Goal: Navigation & Orientation: Find specific page/section

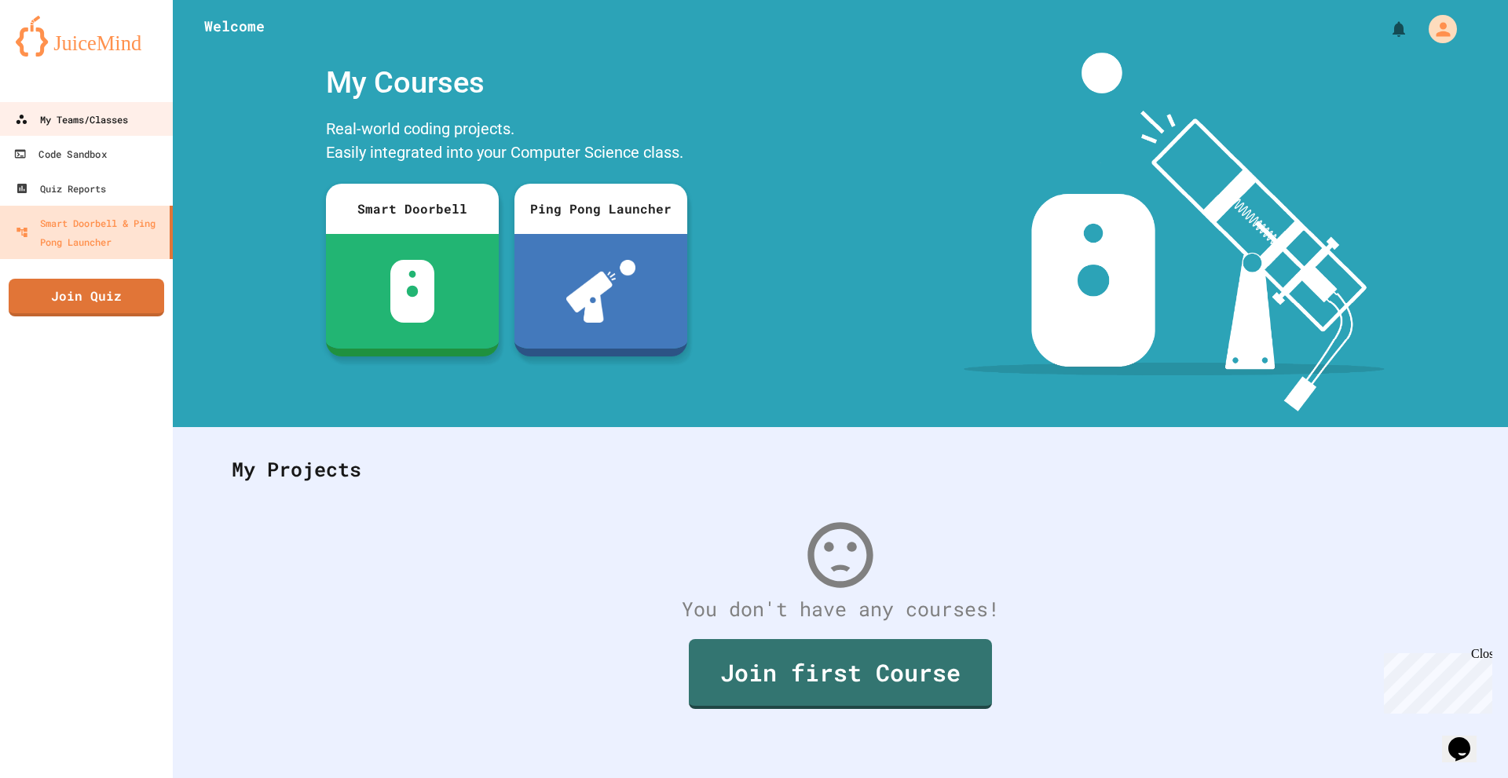
click at [51, 117] on div "My Teams/Classes" at bounding box center [71, 119] width 113 height 19
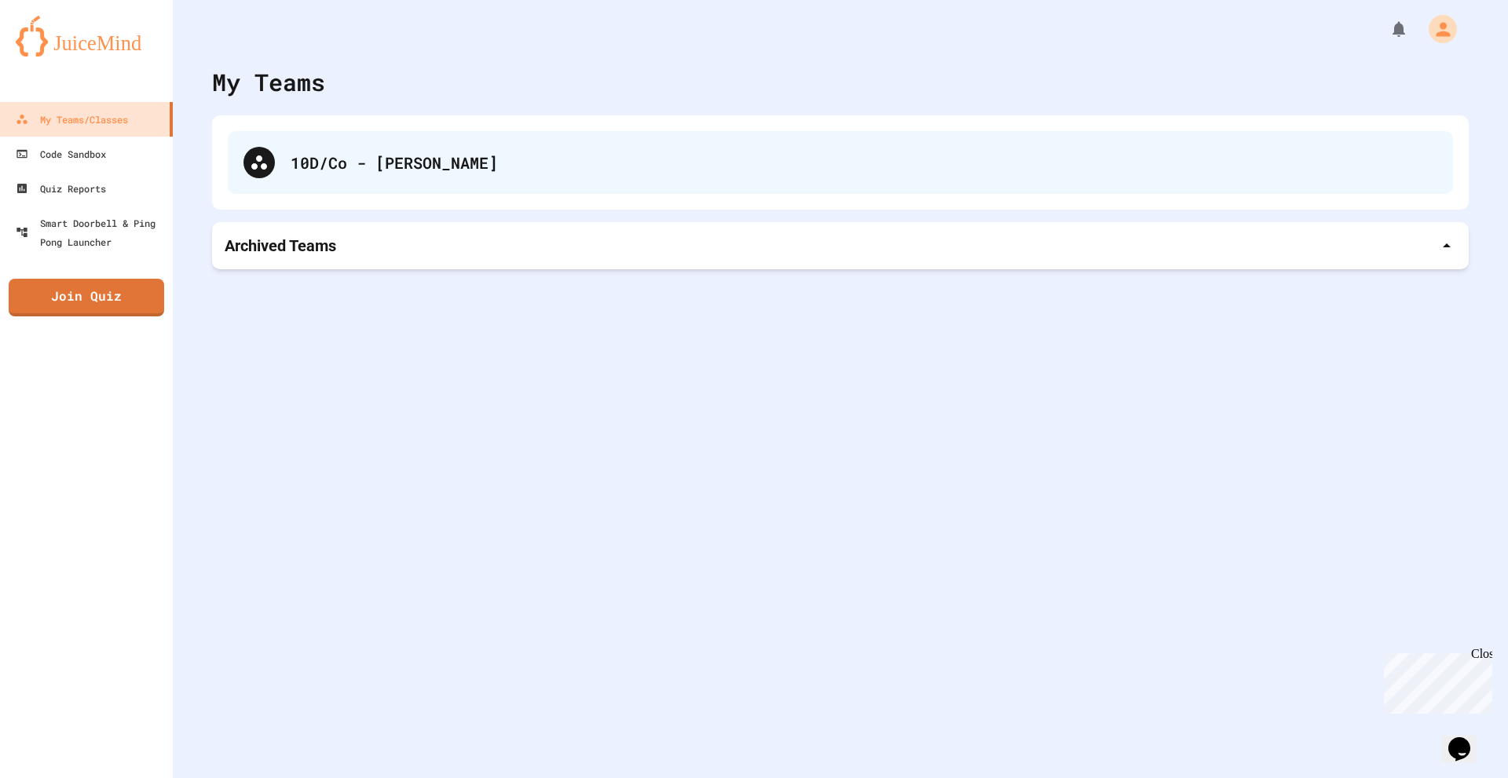
click at [306, 177] on div "10D/Co - [PERSON_NAME]" at bounding box center [840, 162] width 1225 height 63
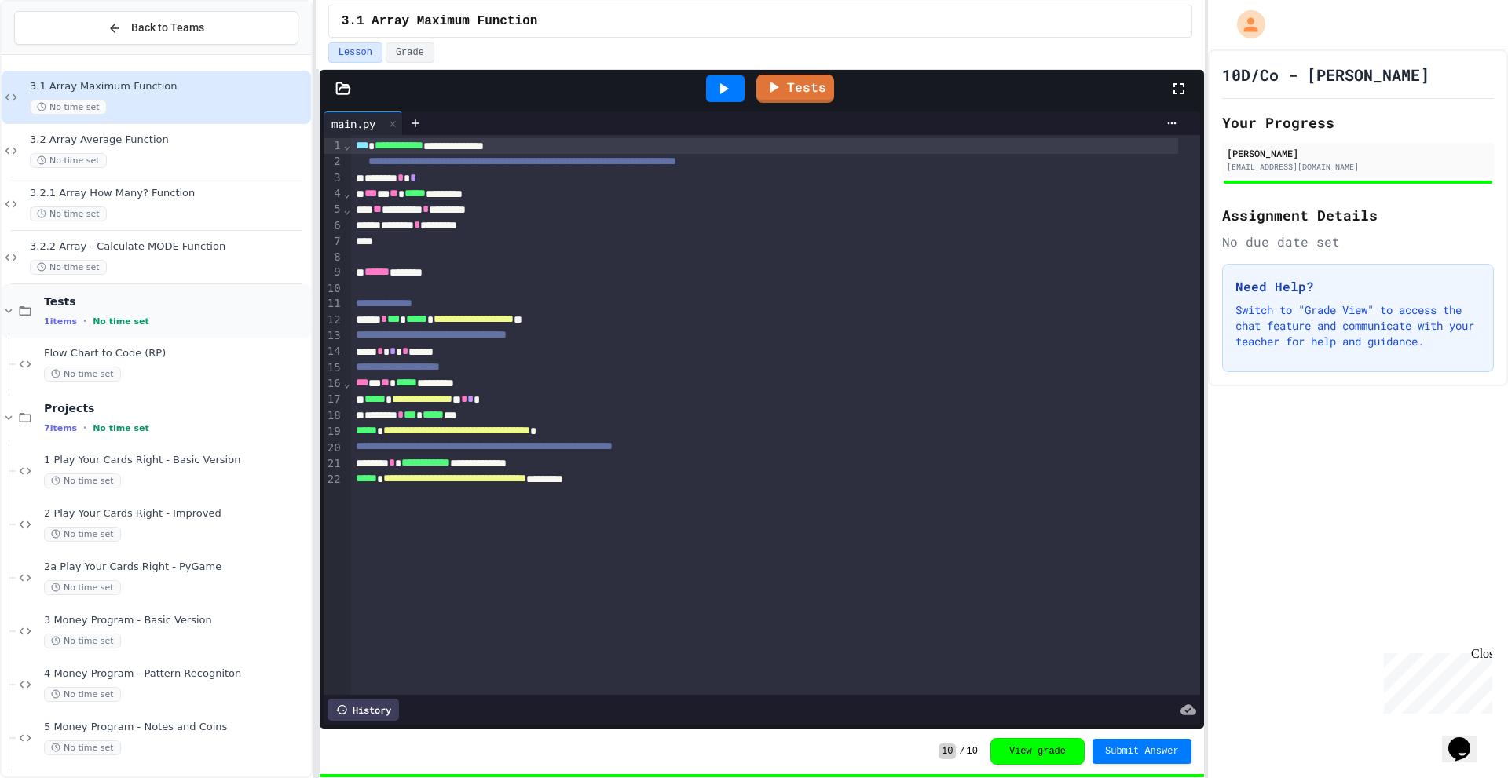
click at [18, 313] on icon at bounding box center [25, 311] width 19 height 14
click at [104, 166] on div "No time set" at bounding box center [169, 160] width 278 height 15
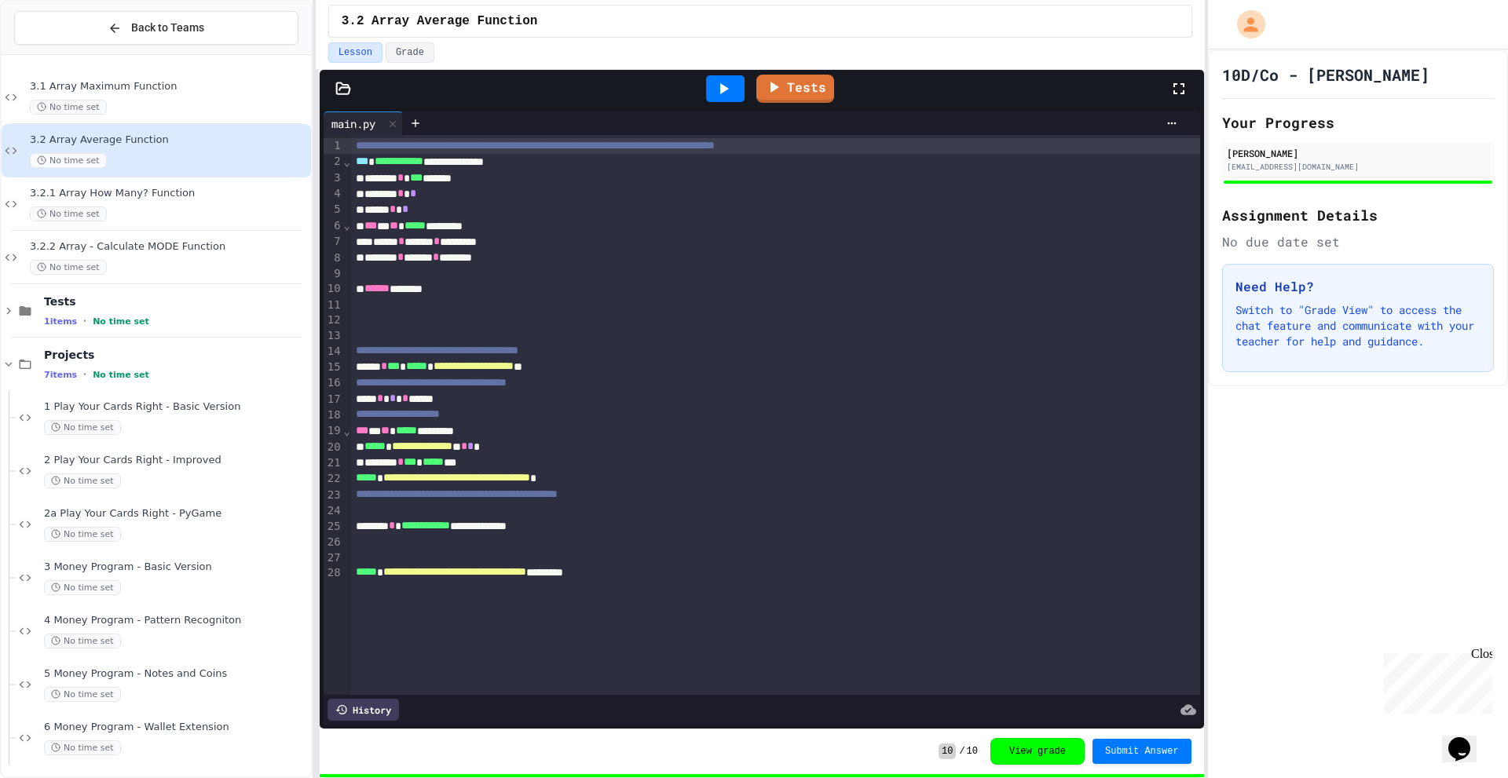
click at [115, 214] on div "No time set" at bounding box center [169, 214] width 278 height 15
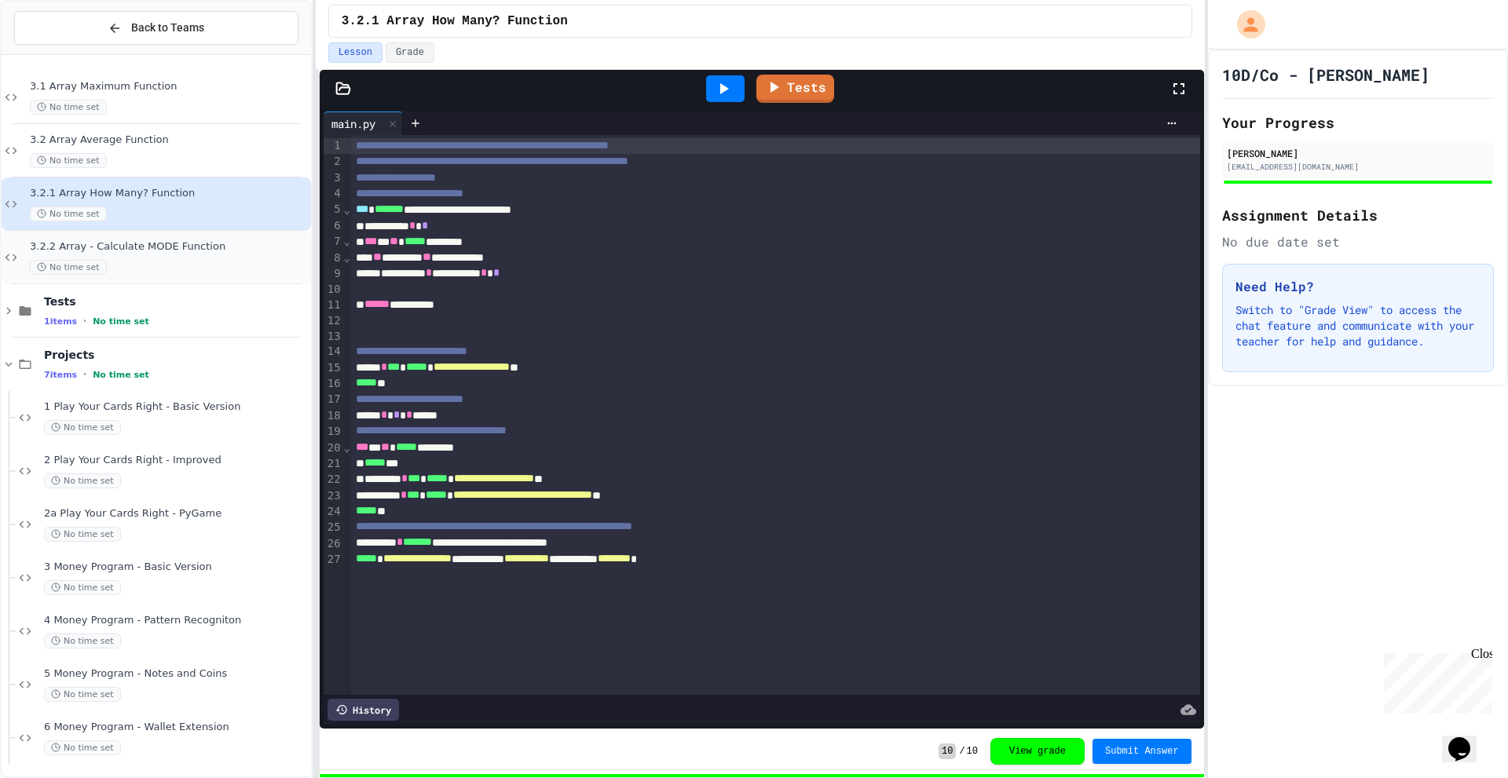
click at [147, 232] on div "3.2.2 Array - Calculate MODE Function No time set" at bounding box center [156, 257] width 309 height 53
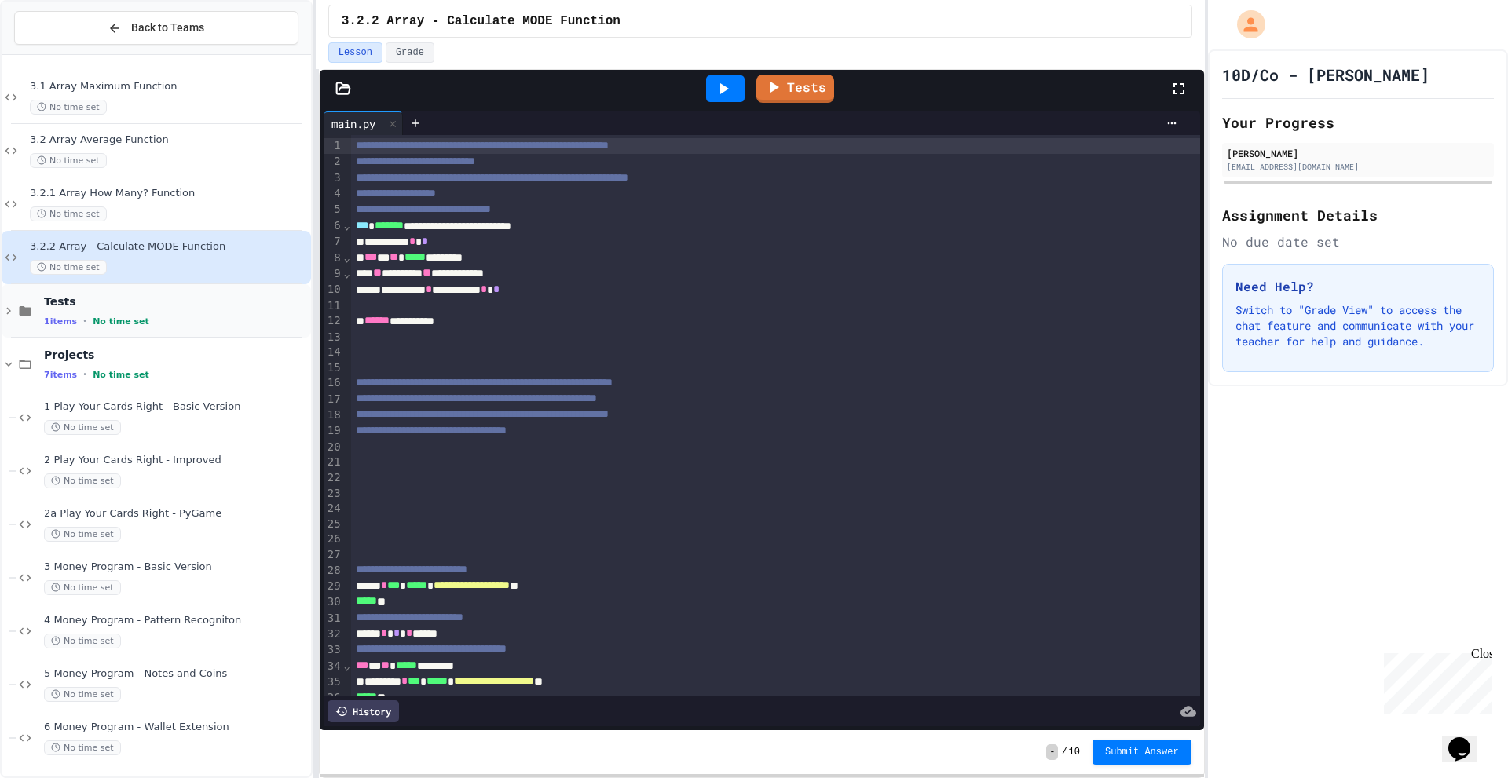
click at [99, 320] on span "No time set" at bounding box center [121, 322] width 57 height 10
click at [73, 381] on span "No time set" at bounding box center [82, 374] width 77 height 15
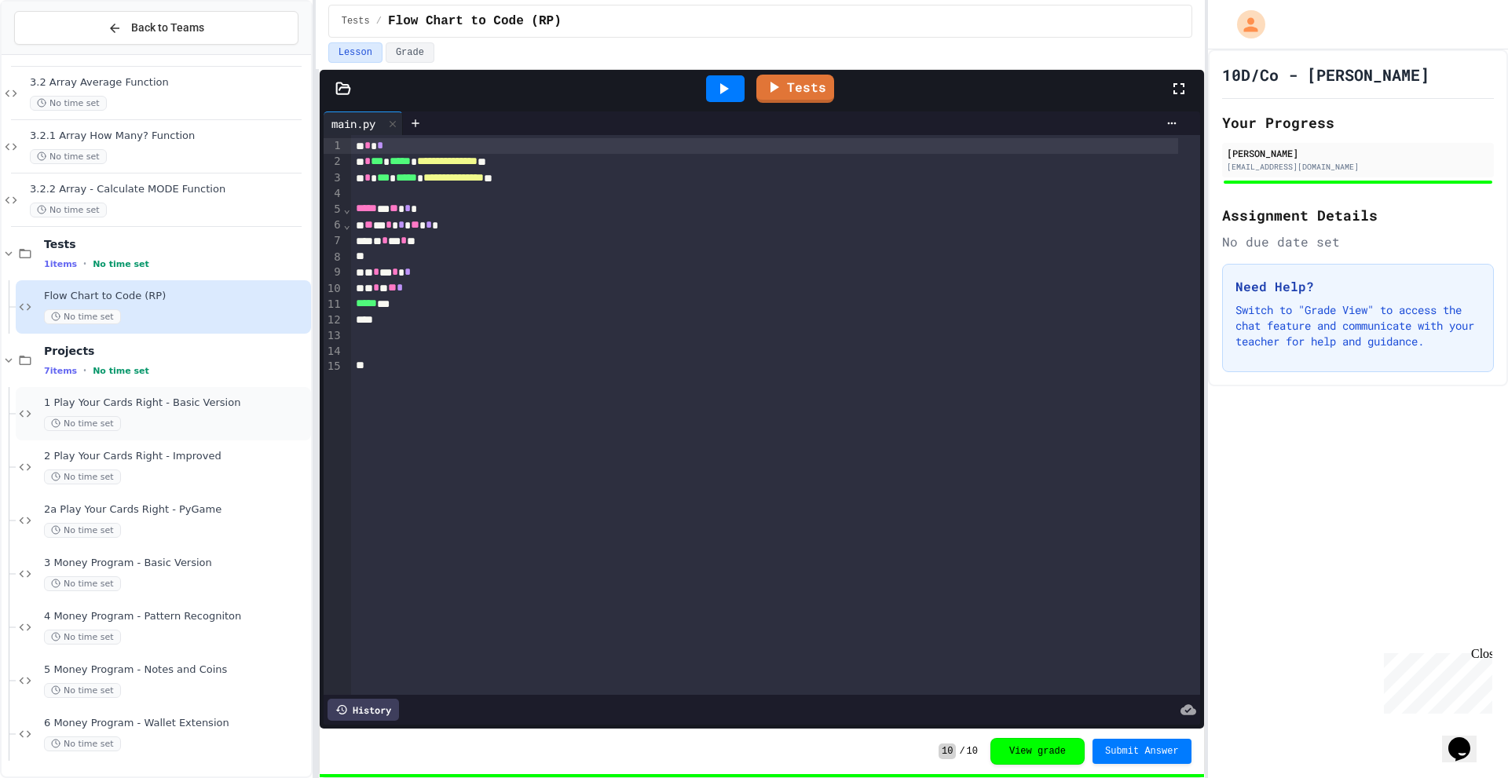
click at [129, 419] on div "No time set" at bounding box center [176, 423] width 264 height 15
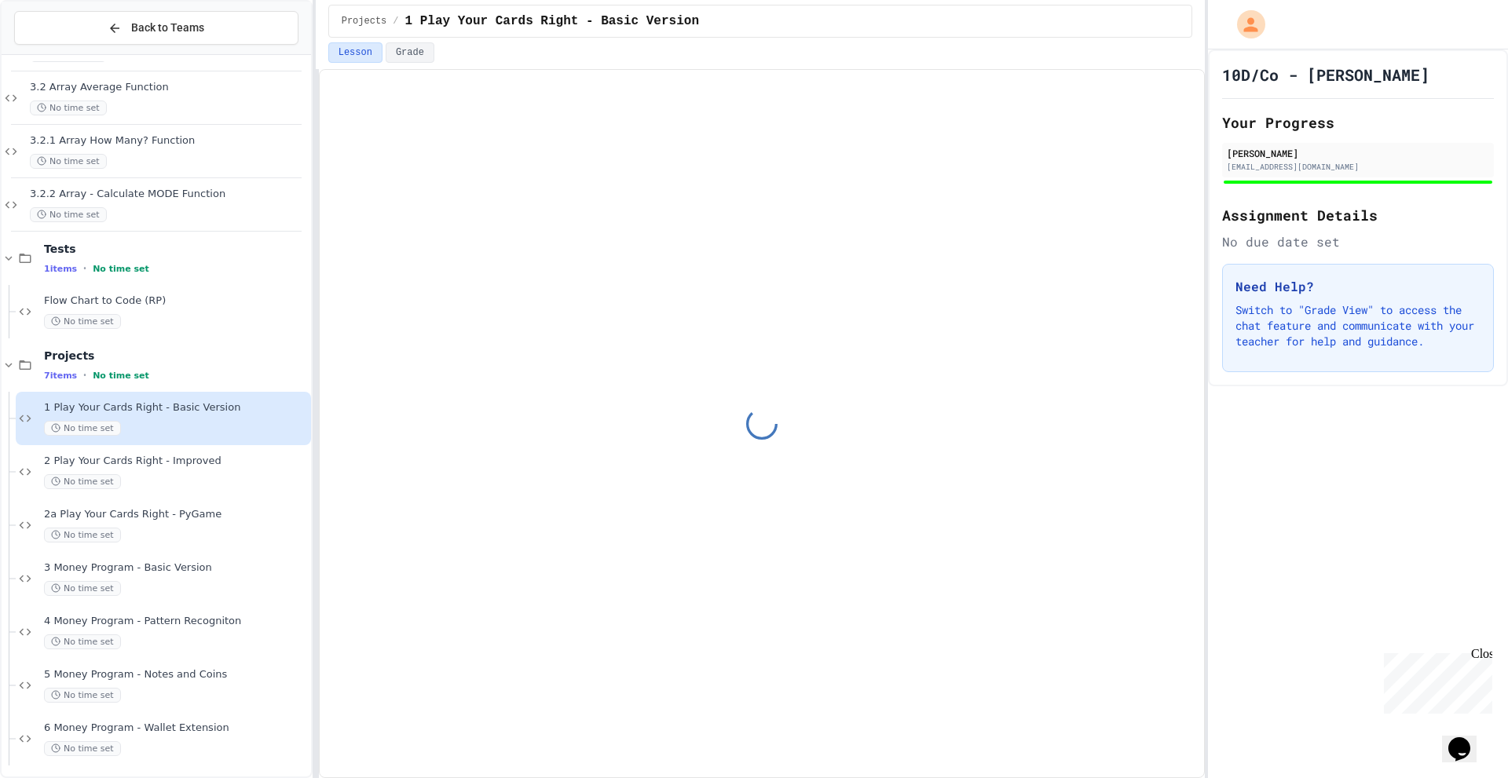
scroll to position [57, 0]
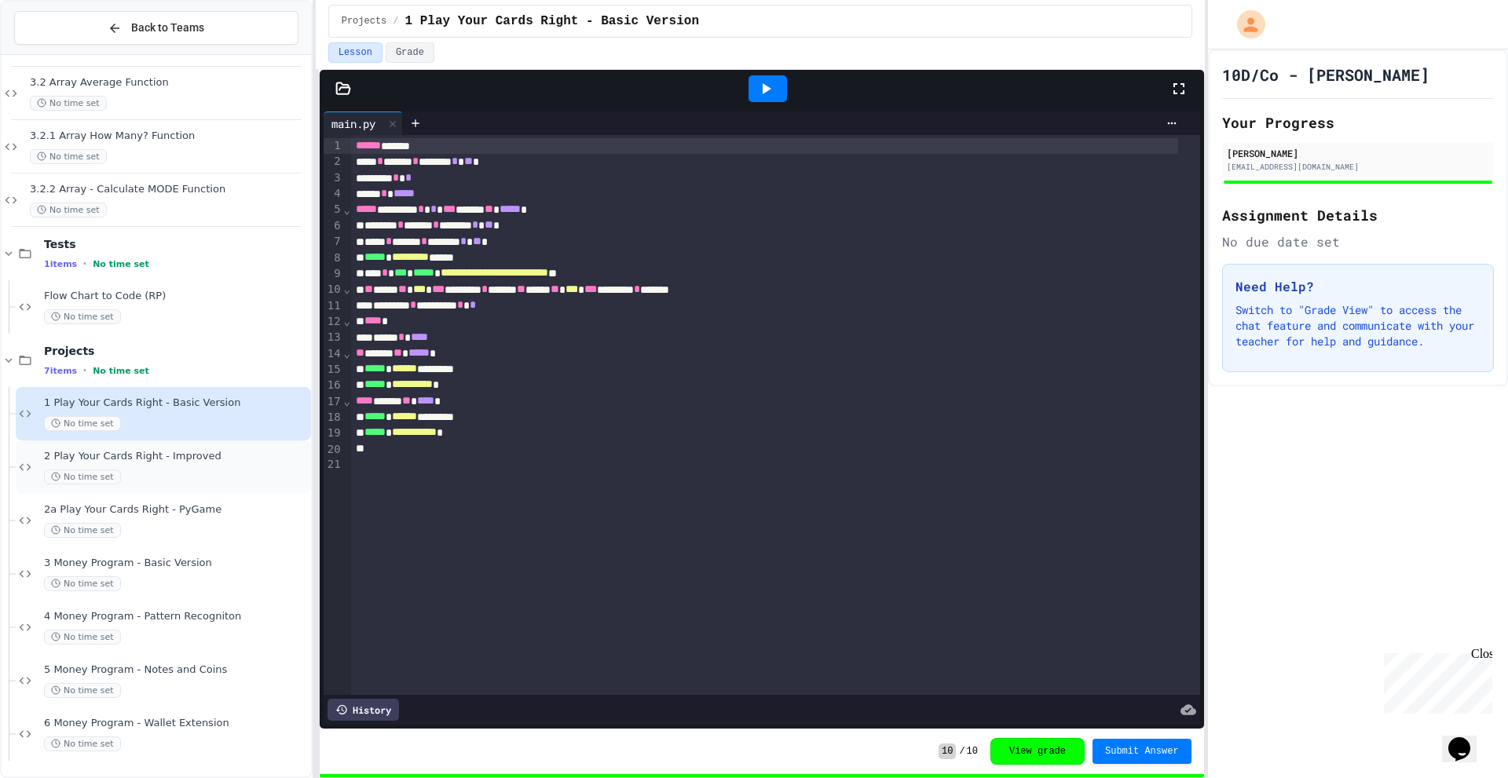
click at [158, 465] on div "2 Play Your Cards Right - Improved No time set" at bounding box center [176, 467] width 264 height 35
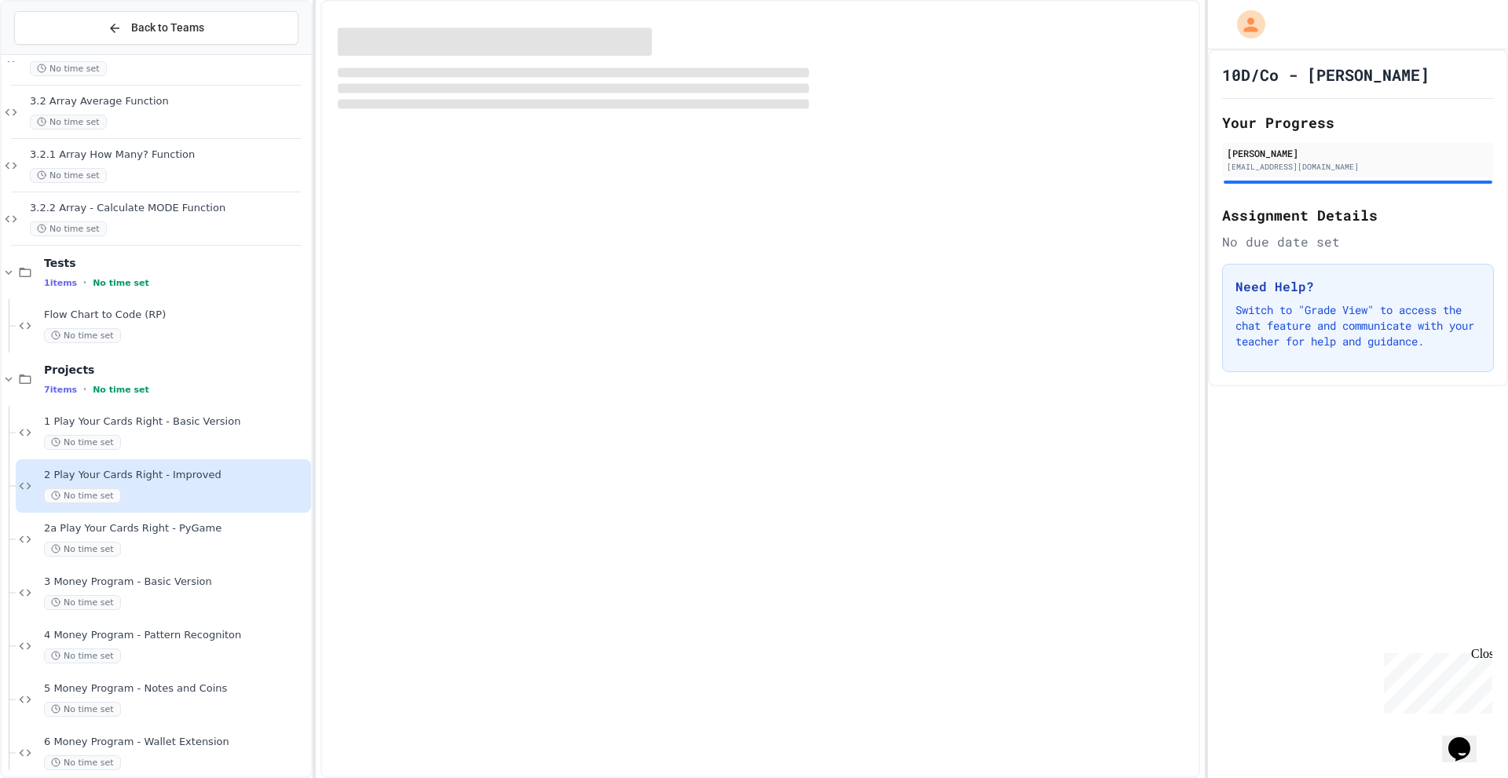
scroll to position [57, 0]
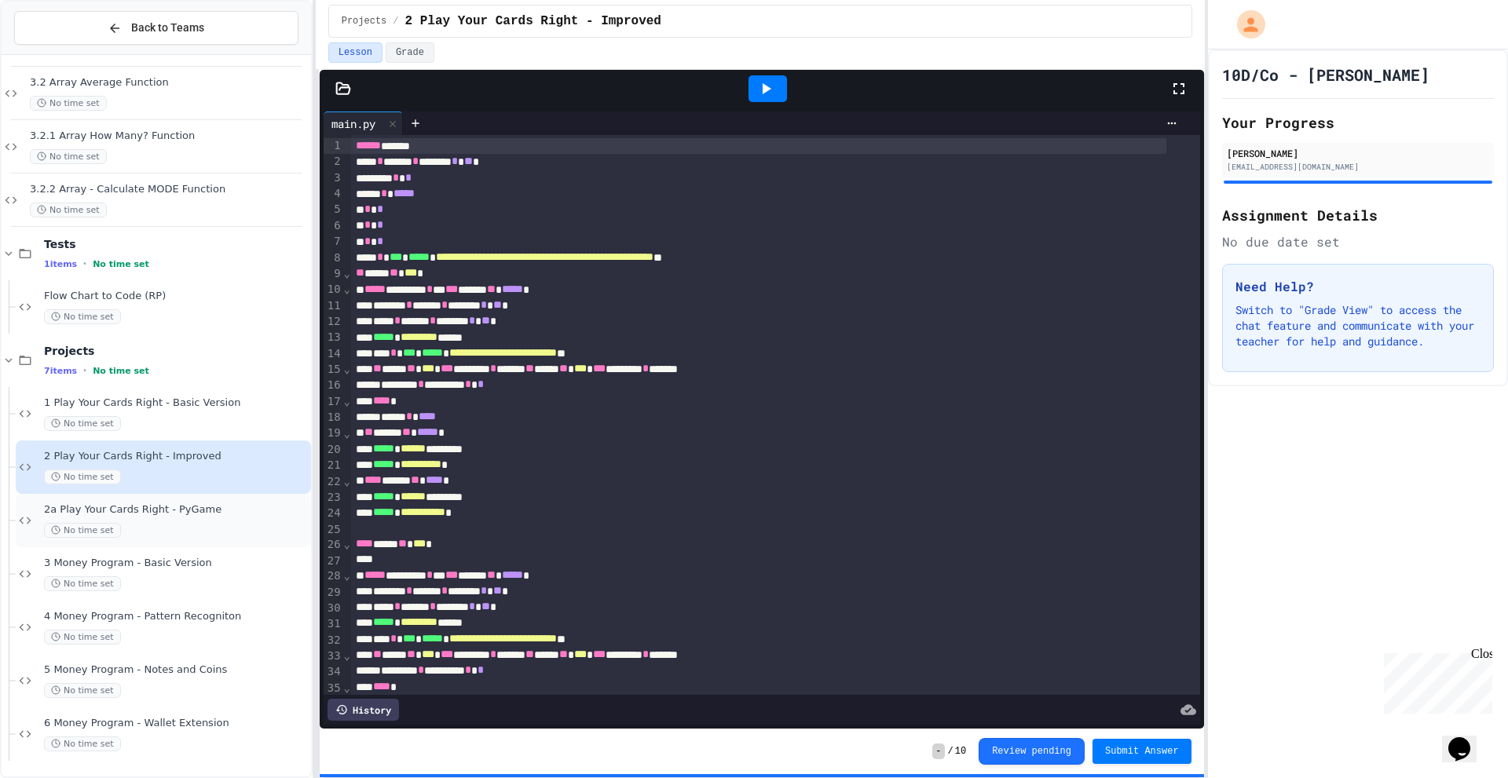
click at [148, 527] on div "No time set" at bounding box center [176, 530] width 264 height 15
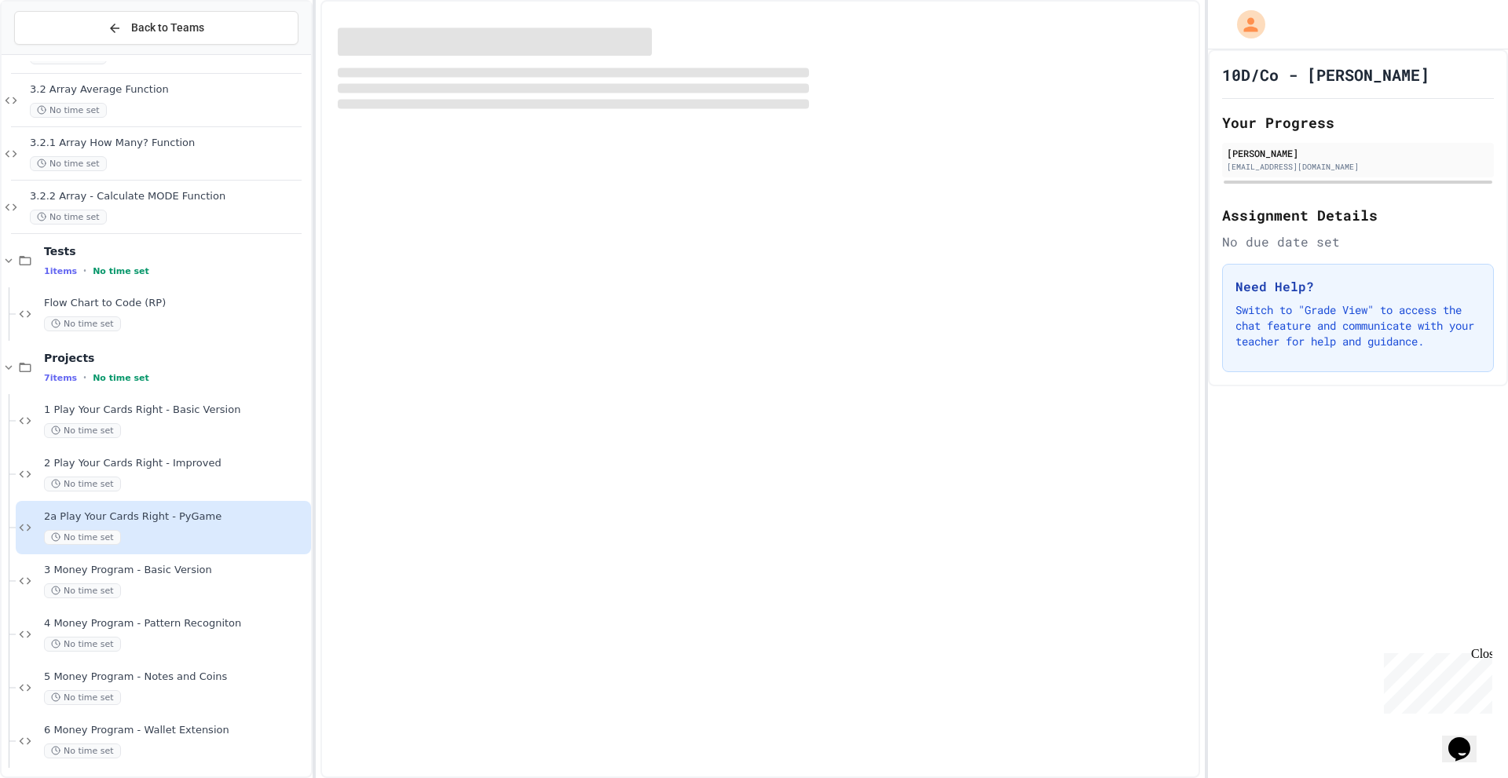
scroll to position [57, 0]
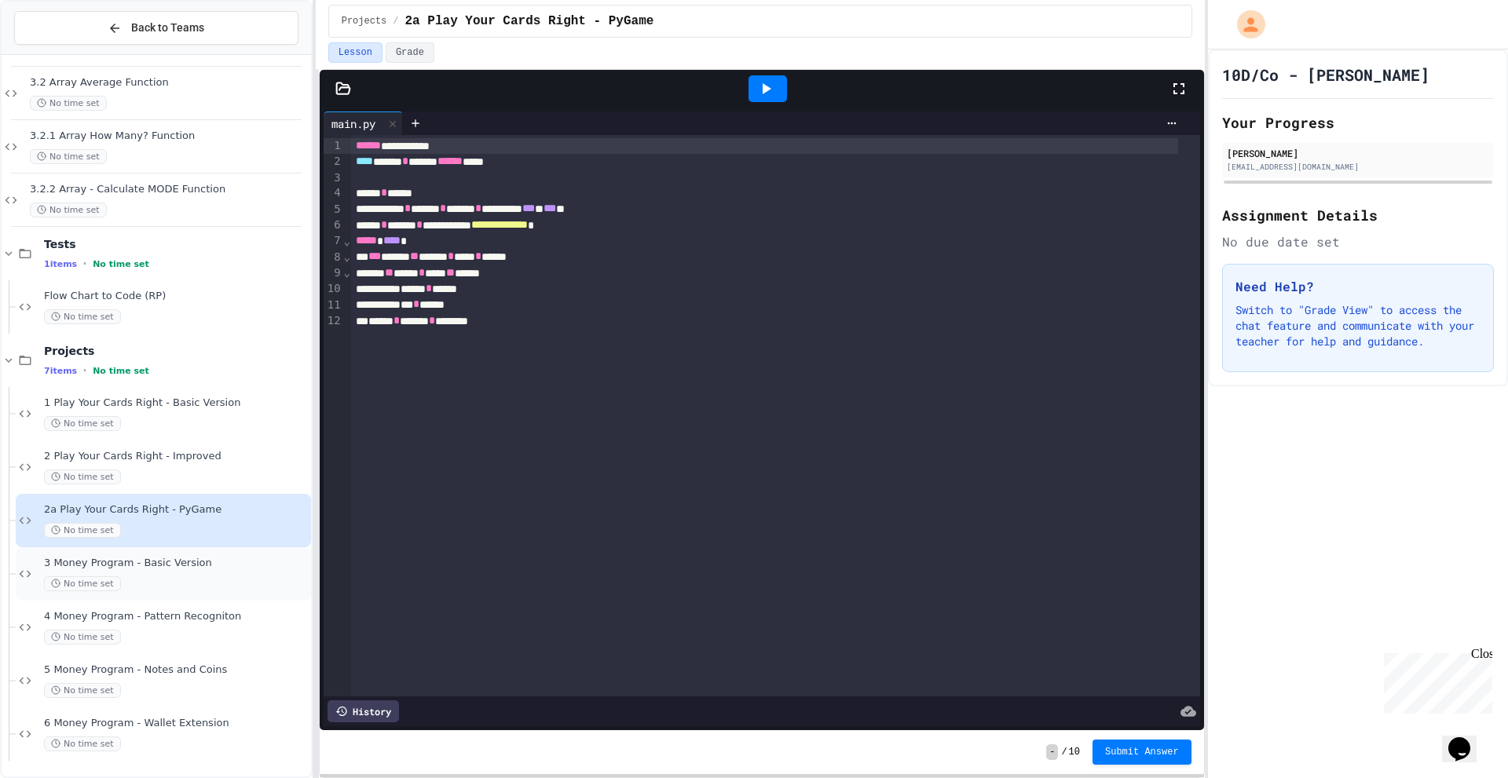
click at [167, 591] on div "No time set" at bounding box center [176, 583] width 264 height 15
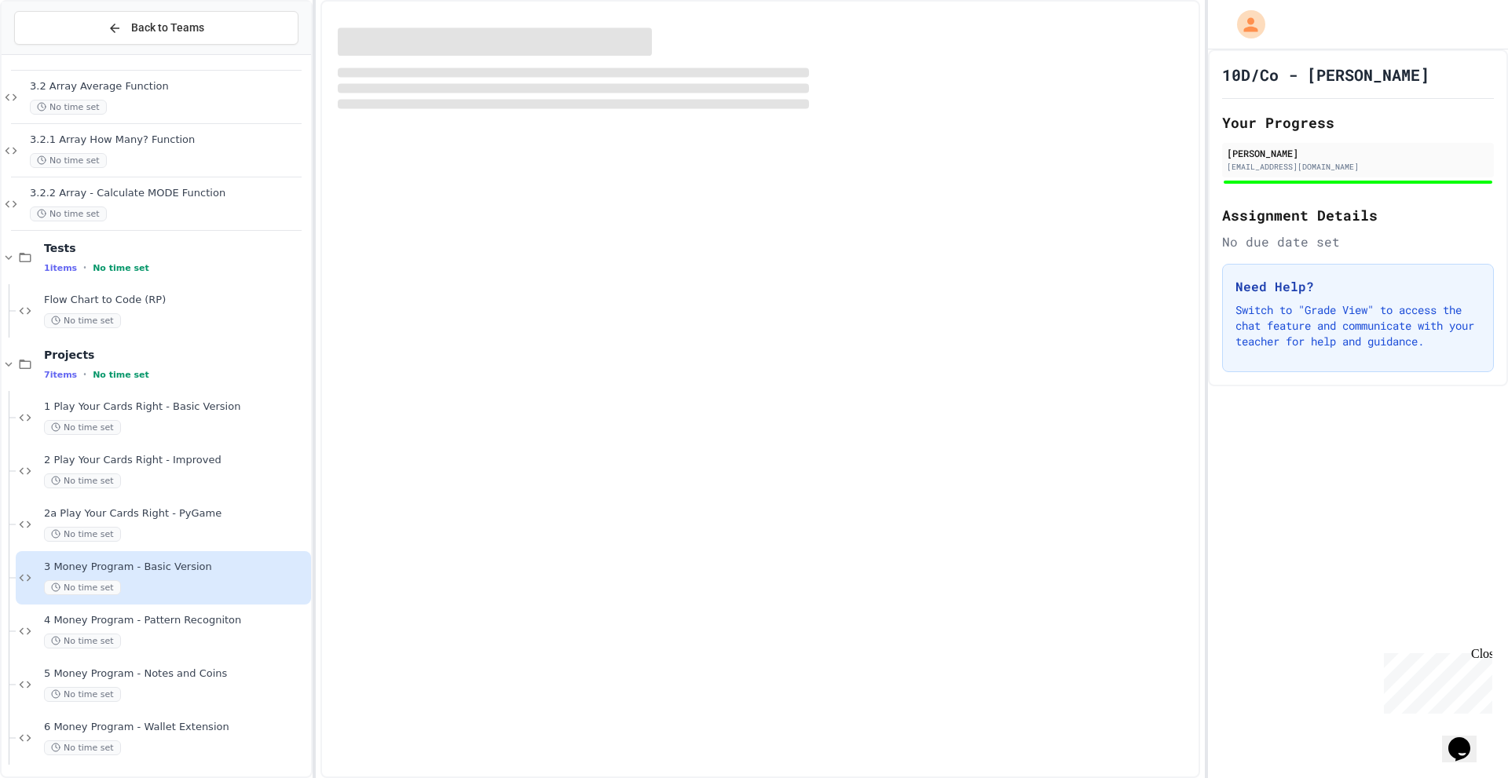
scroll to position [57, 0]
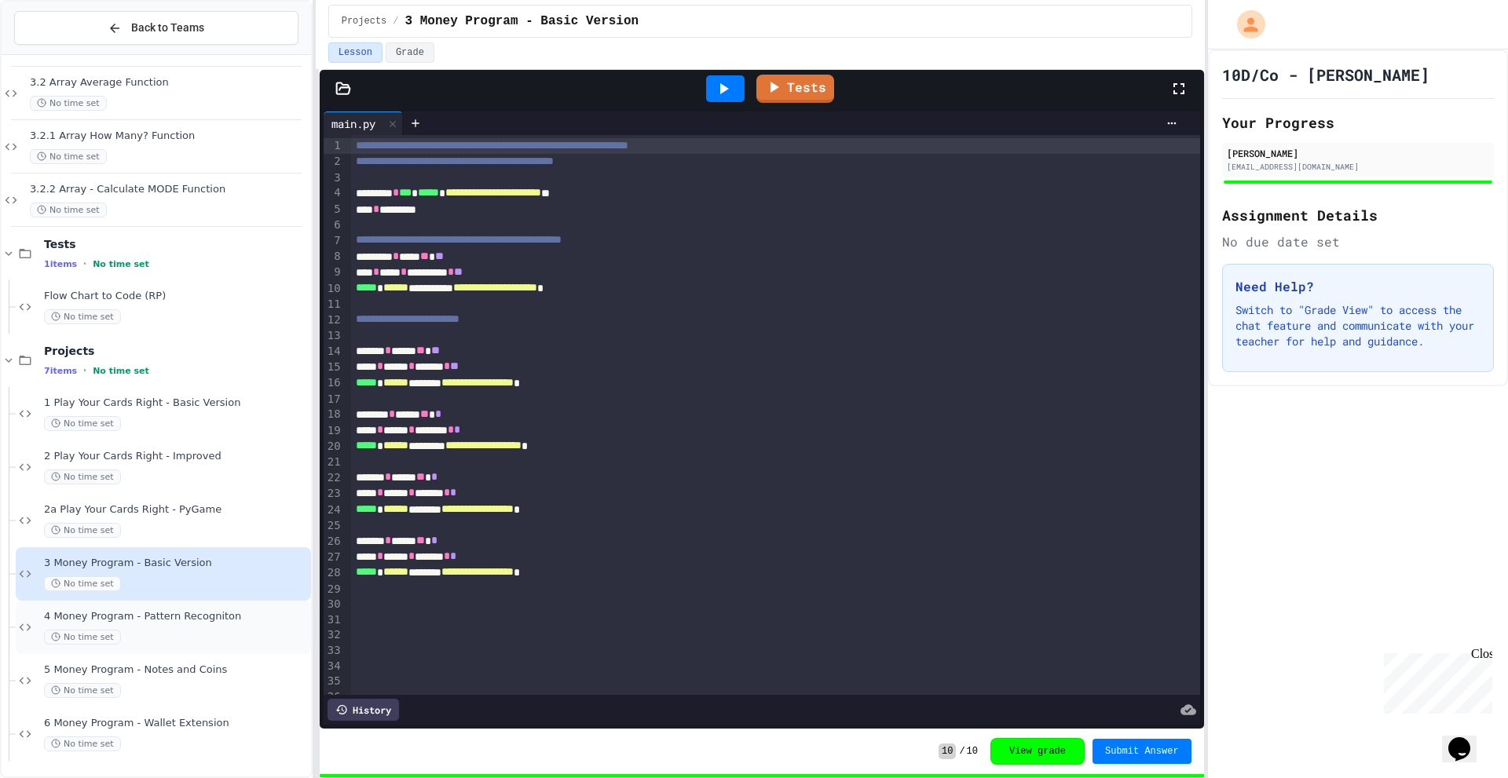
click at [154, 645] on div "No time set" at bounding box center [176, 637] width 264 height 15
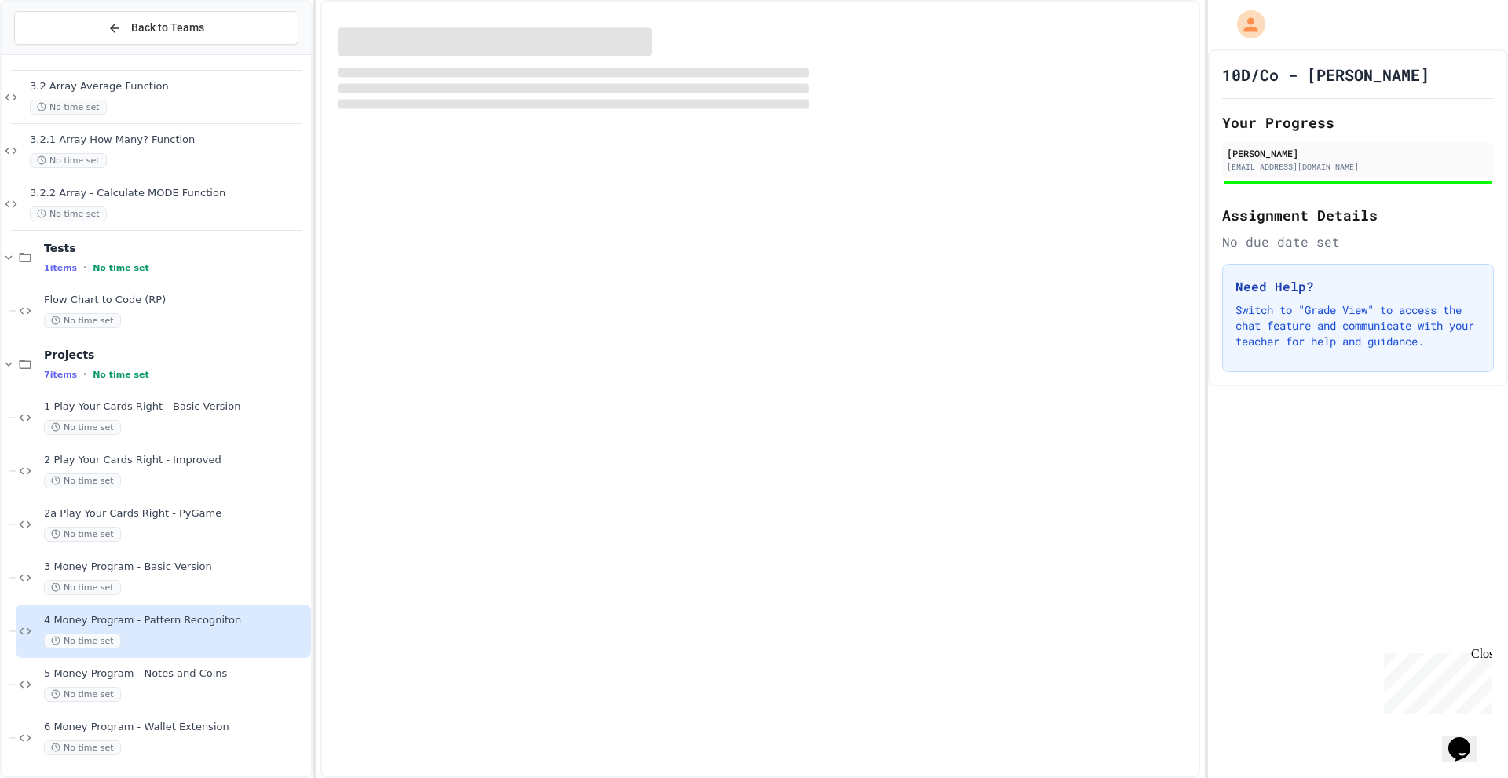
scroll to position [57, 0]
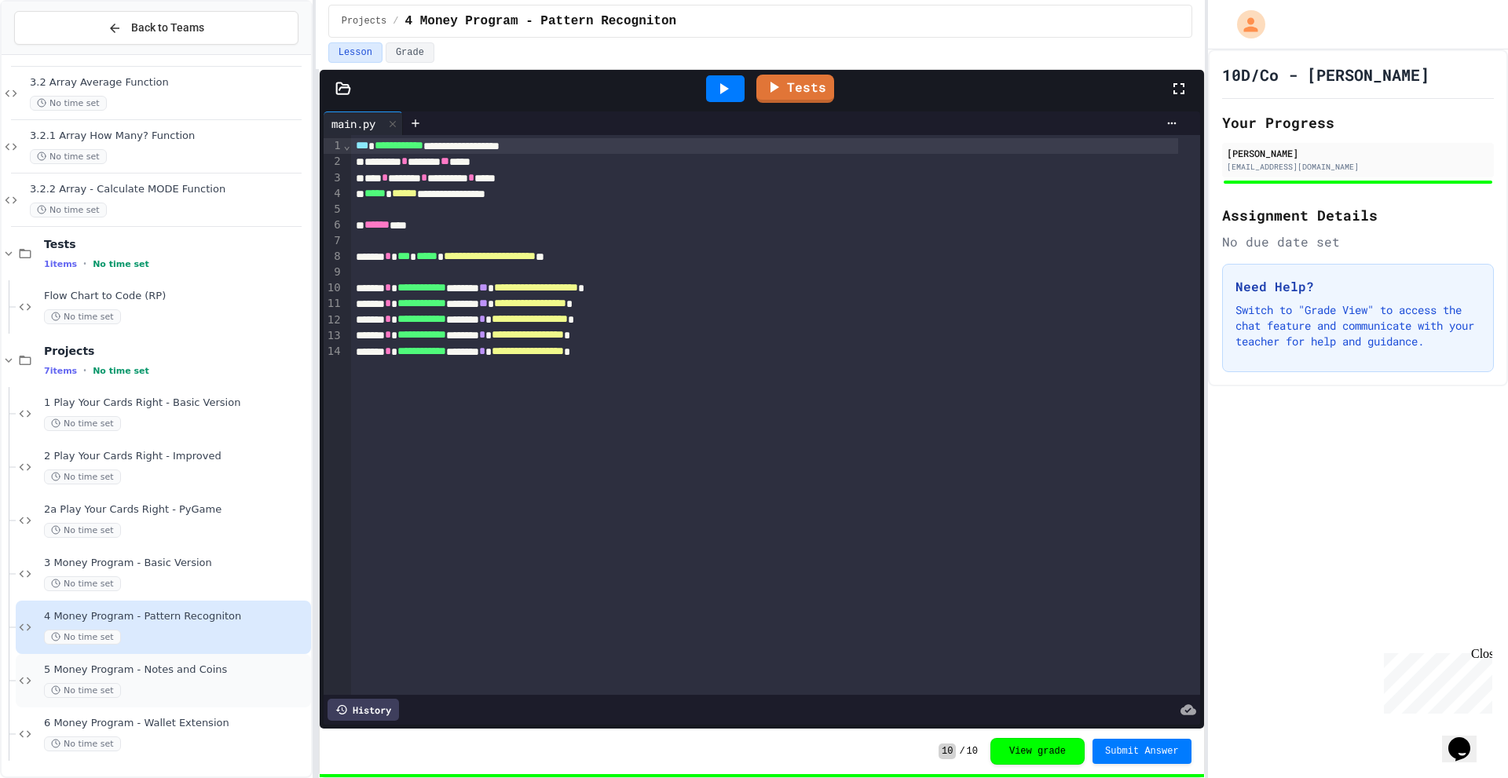
click at [160, 691] on div "No time set" at bounding box center [176, 690] width 264 height 15
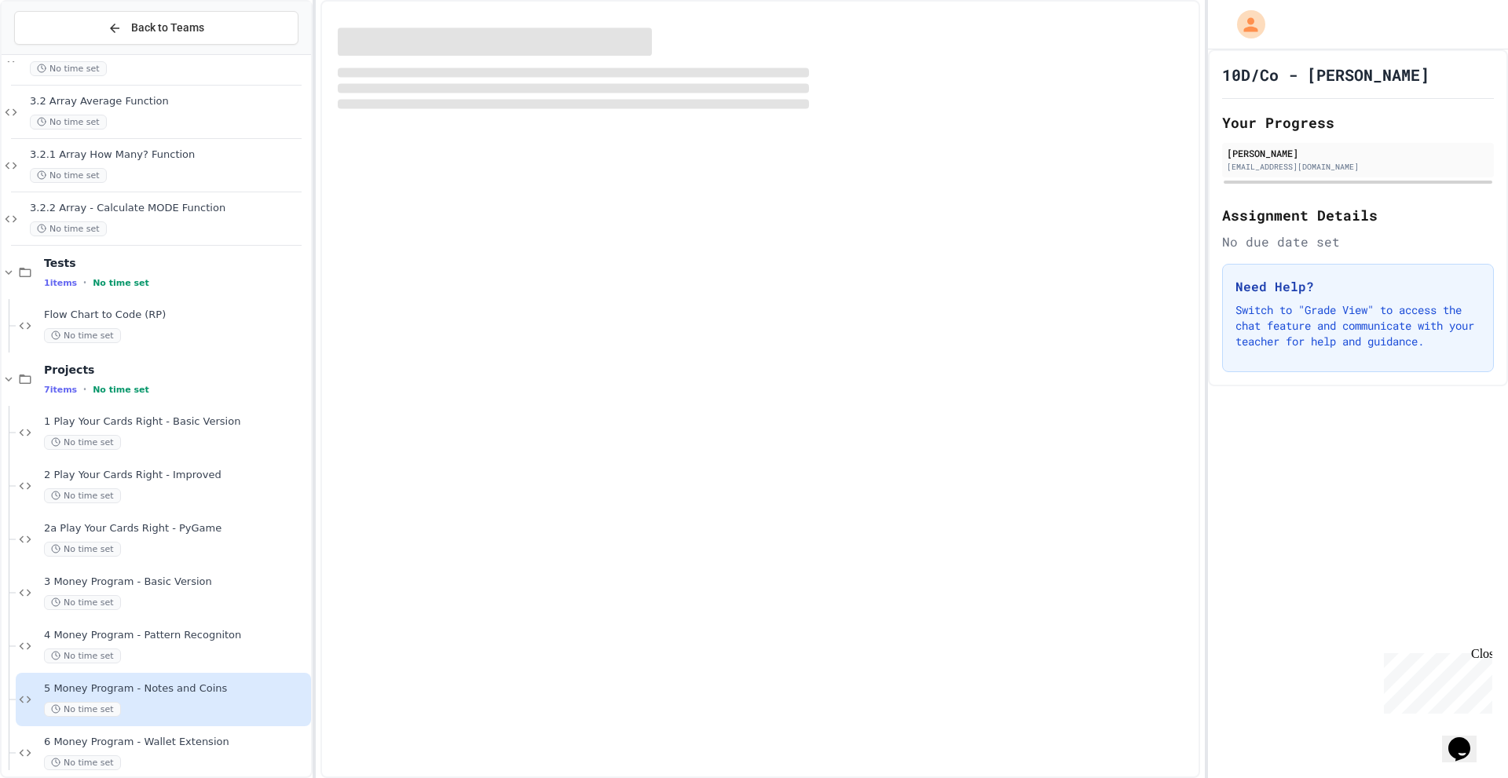
scroll to position [57, 0]
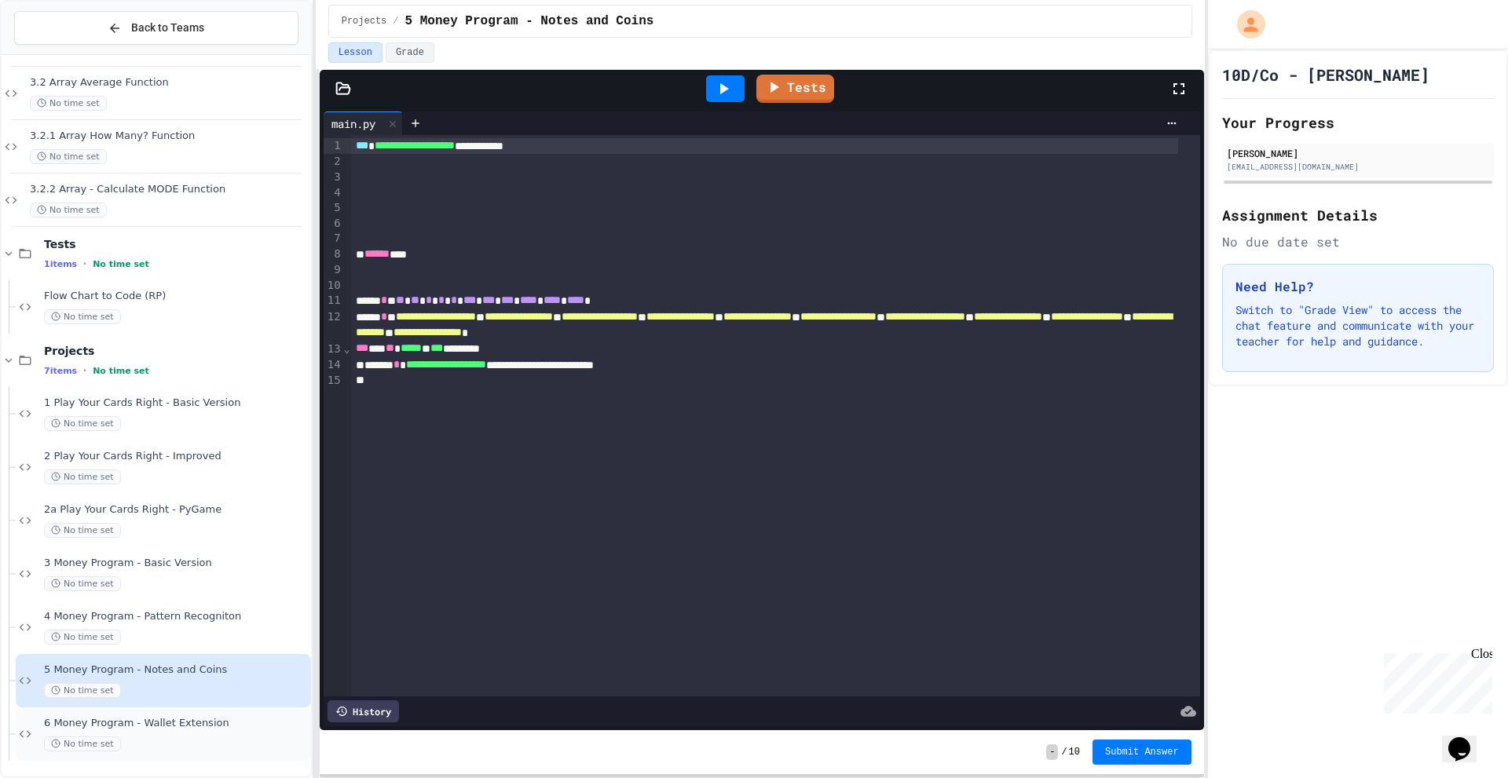
click at [158, 748] on div "No time set" at bounding box center [176, 744] width 264 height 15
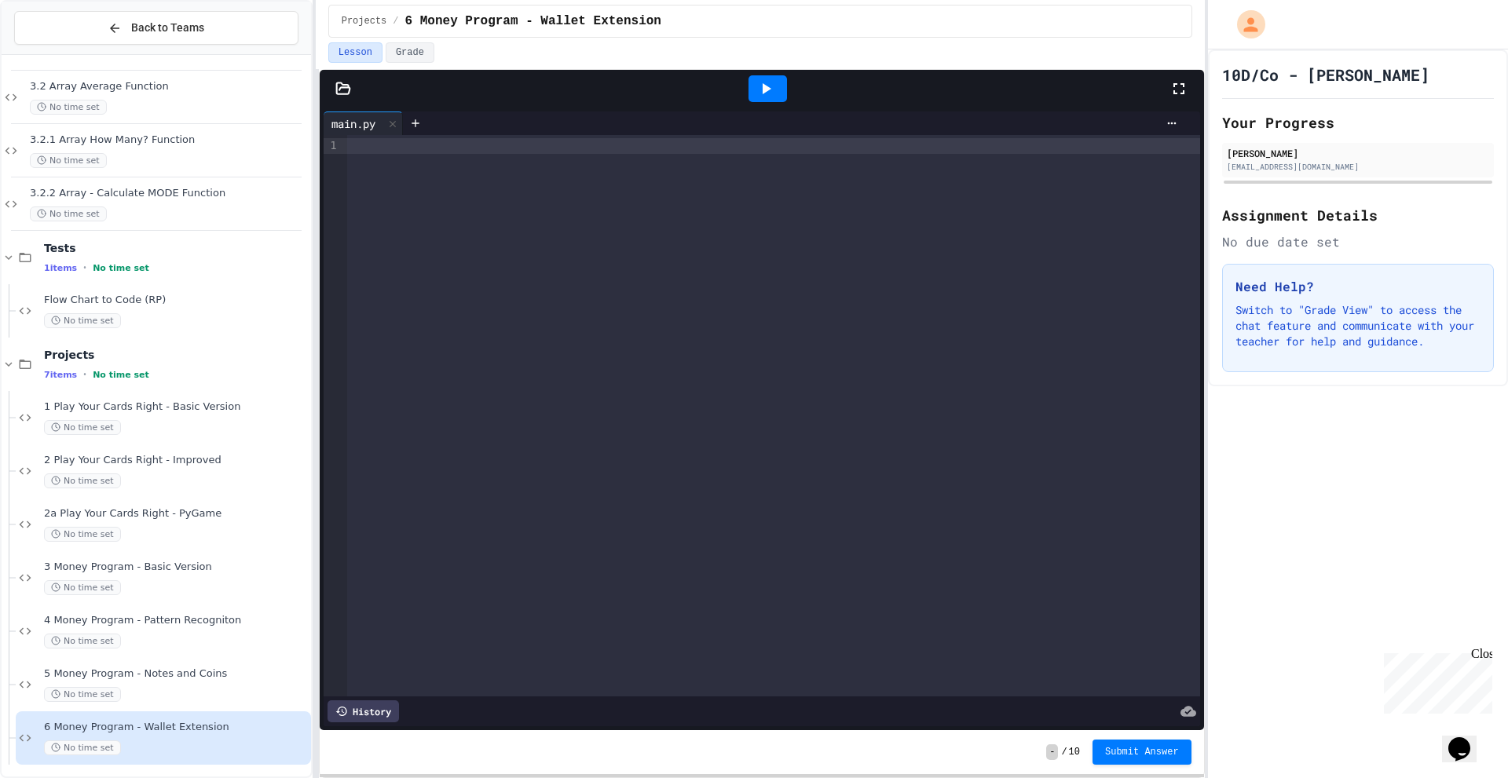
scroll to position [57, 0]
click at [401, 525] on div at bounding box center [773, 416] width 852 height 562
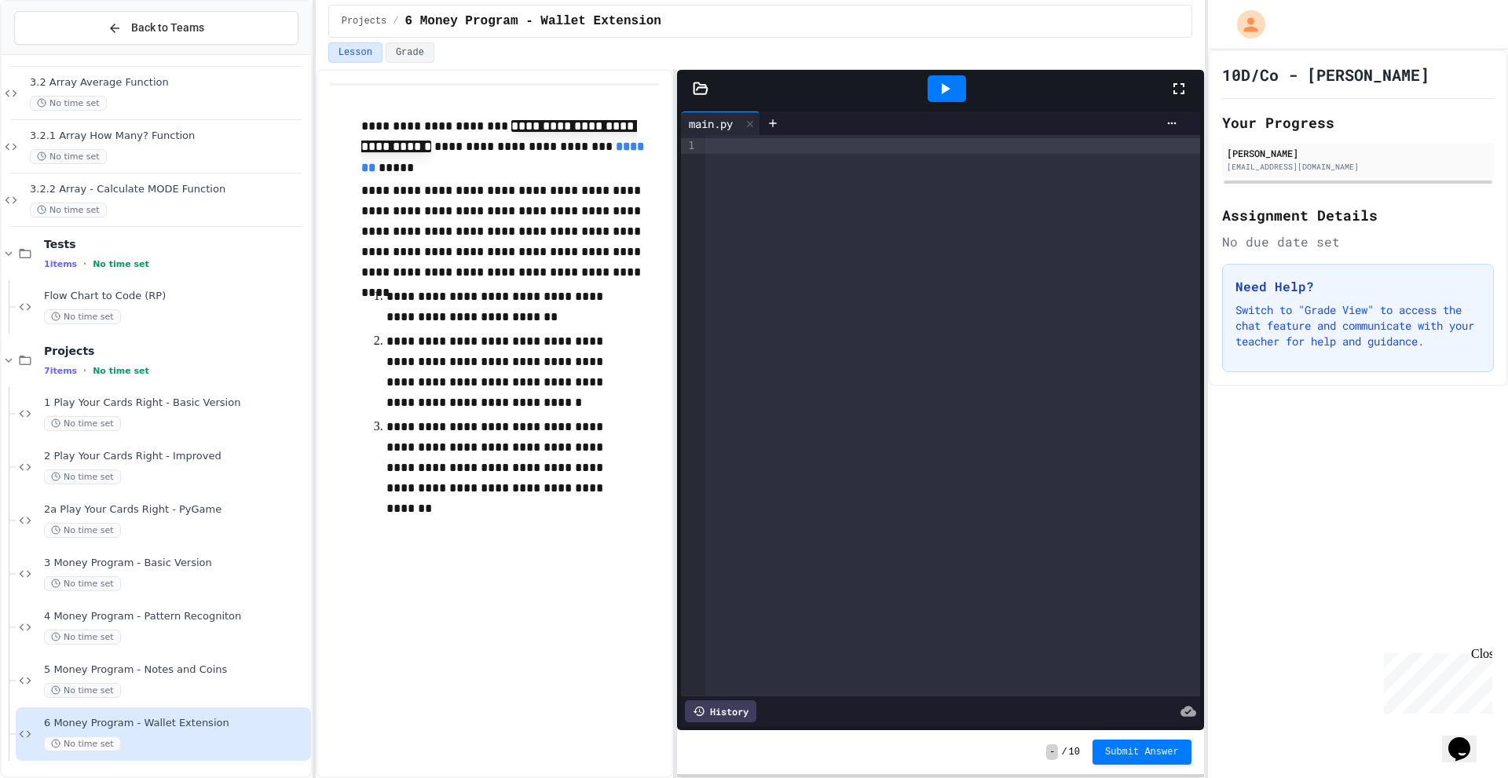
click at [679, 408] on div "**********" at bounding box center [760, 423] width 889 height 709
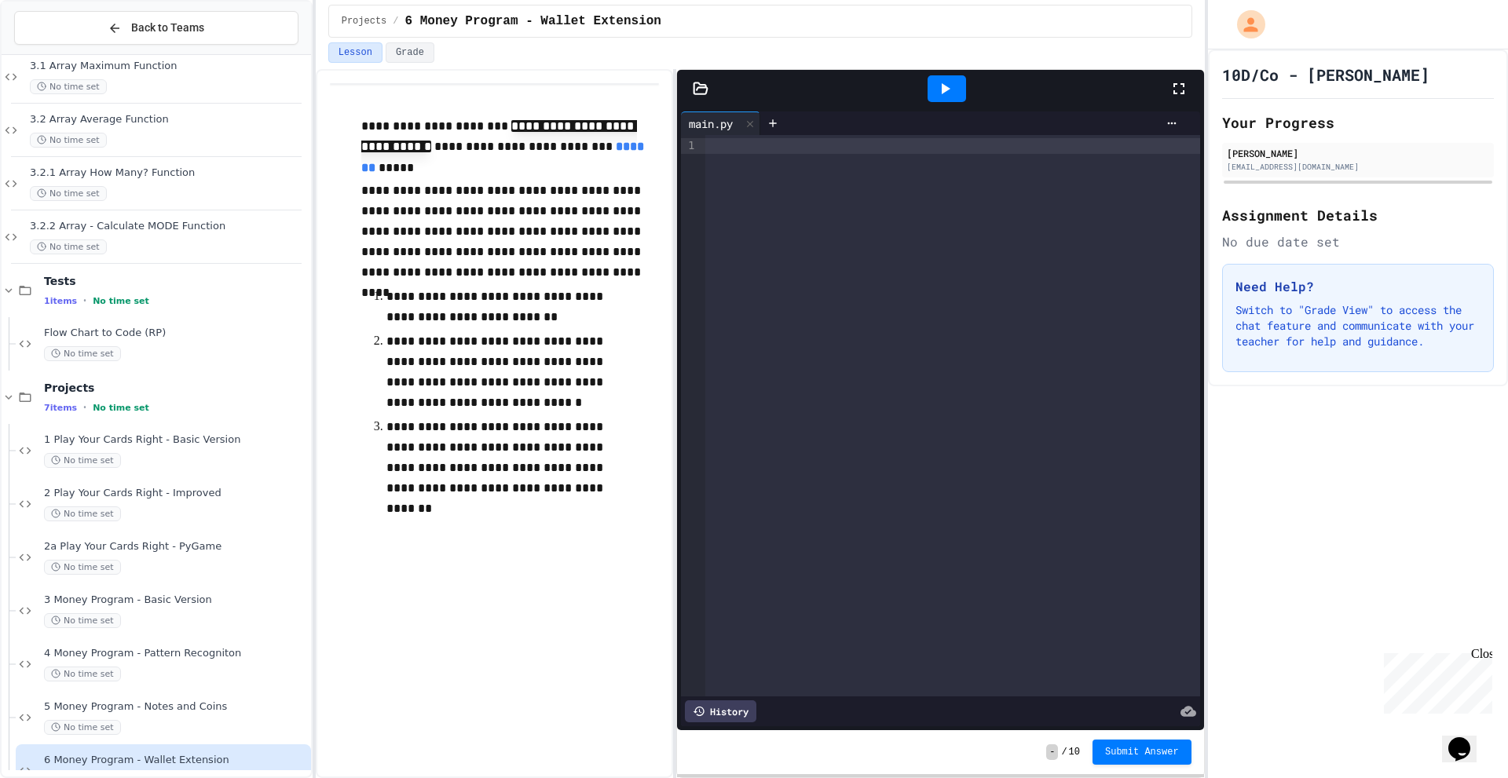
scroll to position [0, 0]
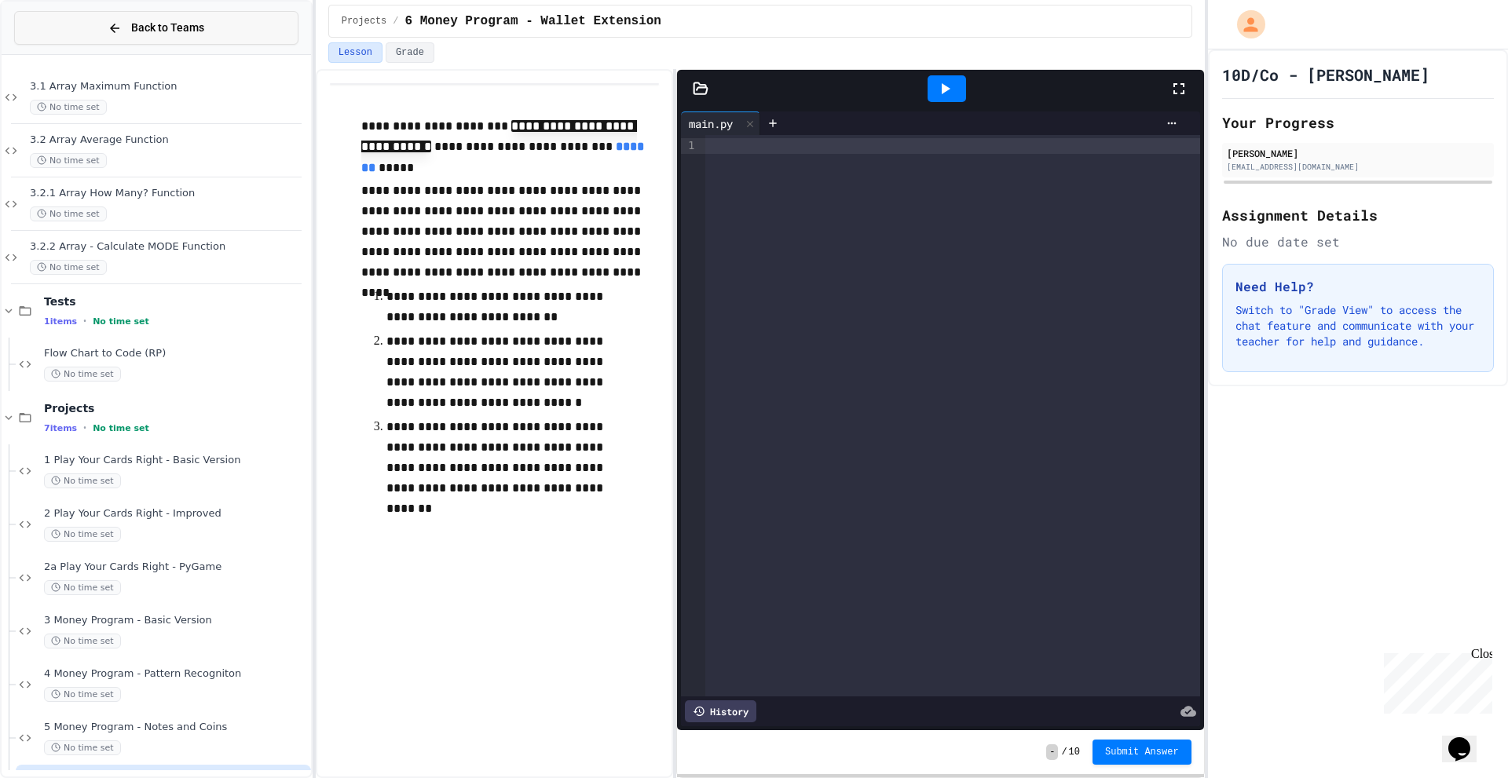
click at [212, 44] on button "Back to Teams" at bounding box center [156, 28] width 284 height 34
